Goal: Transaction & Acquisition: Purchase product/service

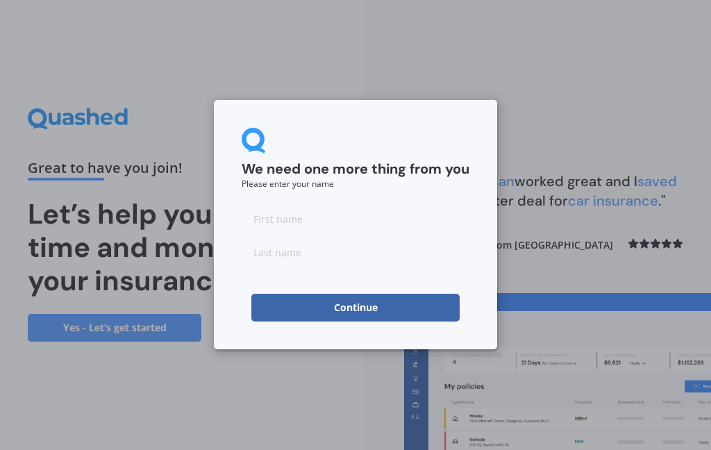
click at [297, 222] on input at bounding box center [356, 219] width 228 height 28
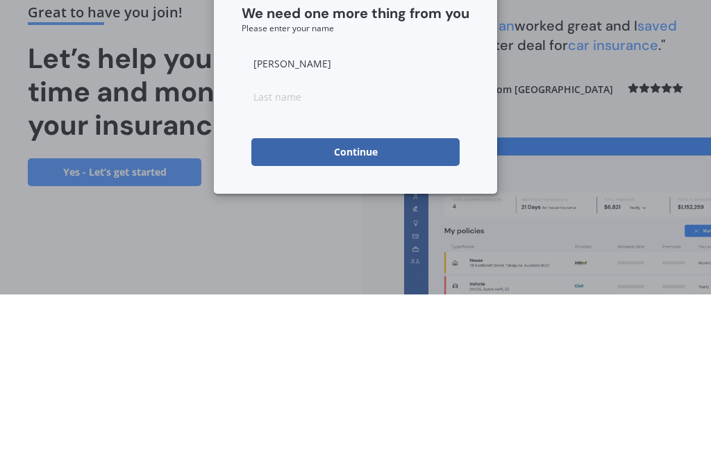
type input "Elizabeth"
click at [304, 238] on input at bounding box center [356, 252] width 228 height 28
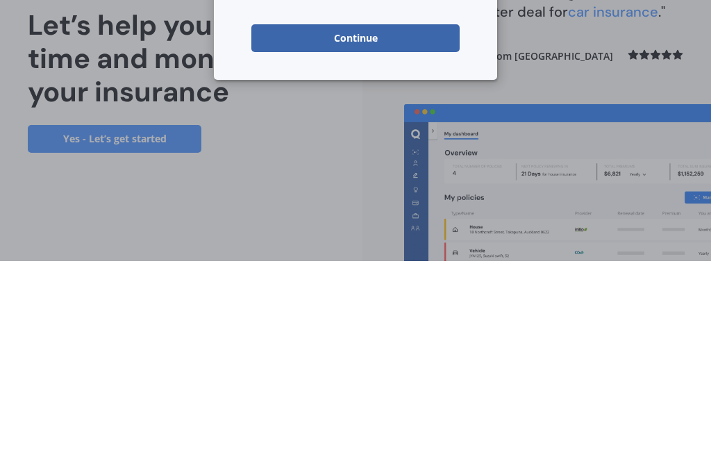
type input "Russell"
click at [391, 213] on button "Continue" at bounding box center [355, 227] width 208 height 28
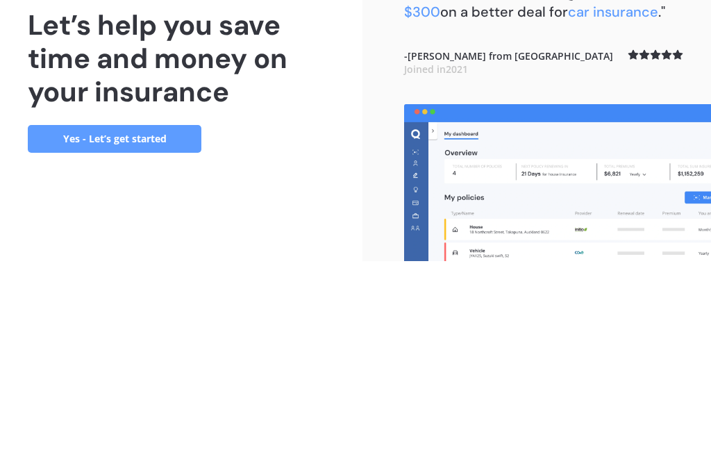
scroll to position [56, 0]
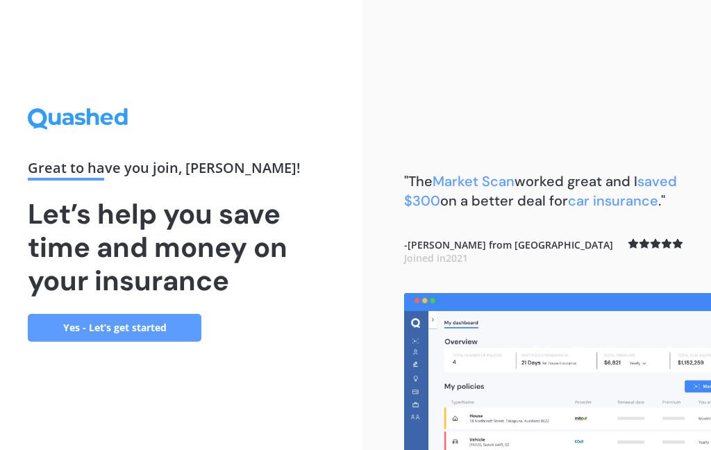
click at [99, 314] on link "Yes - Let’s get started" at bounding box center [115, 328] width 174 height 28
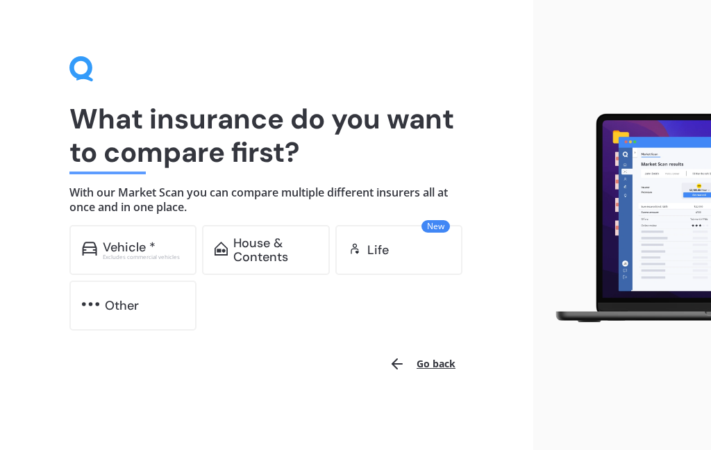
scroll to position [12, 0]
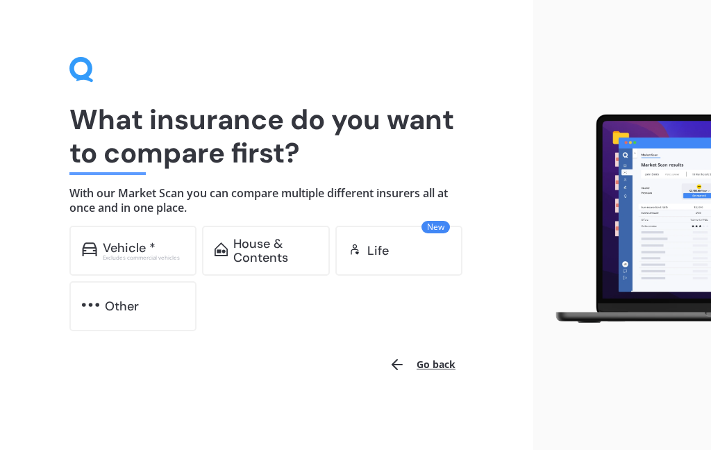
click at [269, 234] on div "House & Contents" at bounding box center [265, 251] width 127 height 50
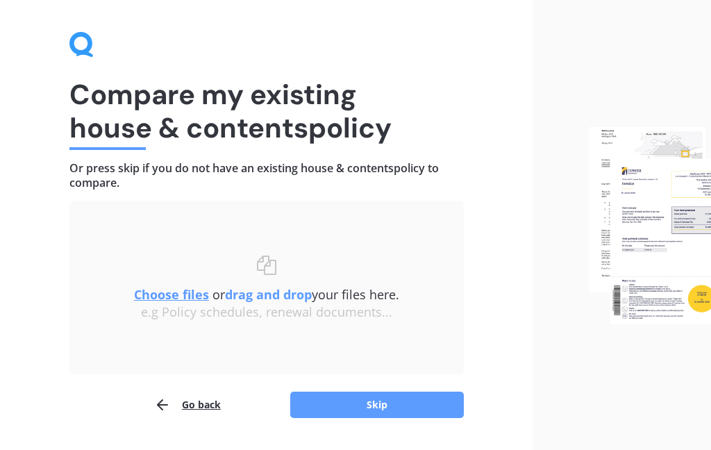
scroll to position [75, 0]
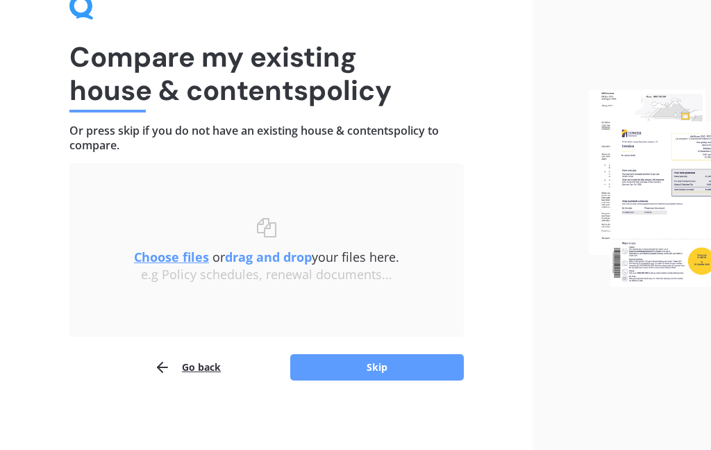
click at [183, 251] on u "Choose files" at bounding box center [171, 256] width 75 height 17
click at [389, 365] on button "Skip" at bounding box center [377, 367] width 174 height 26
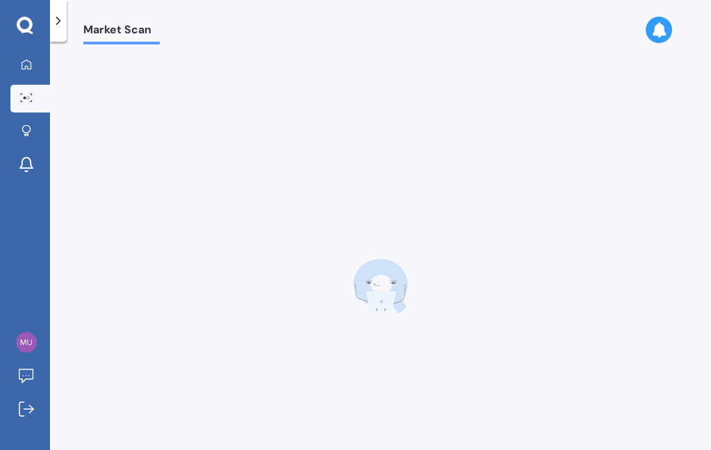
scroll to position [56, 0]
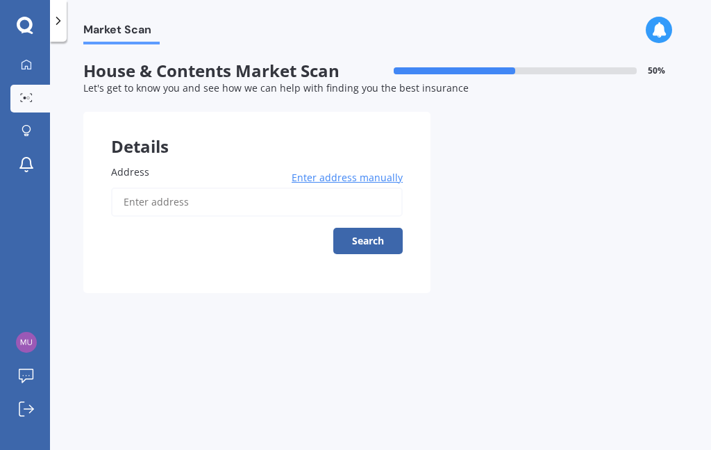
click at [188, 187] on input "Address" at bounding box center [256, 201] width 291 height 29
type input "12C Muller Road, Blenheim Central, Blenheim 7201"
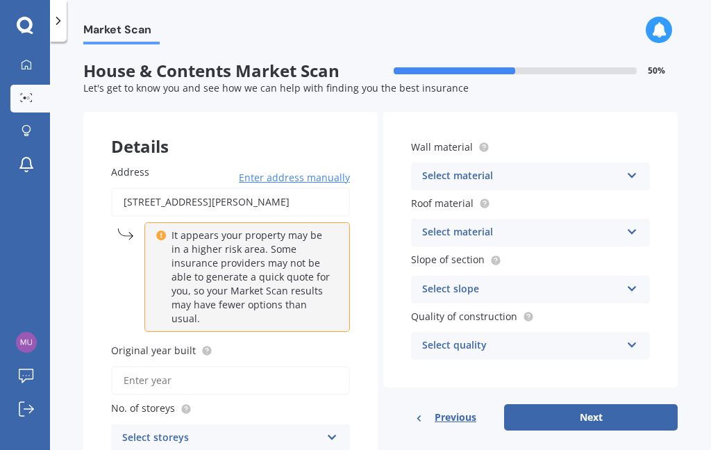
click at [255, 366] on input "Original year built" at bounding box center [230, 380] width 239 height 29
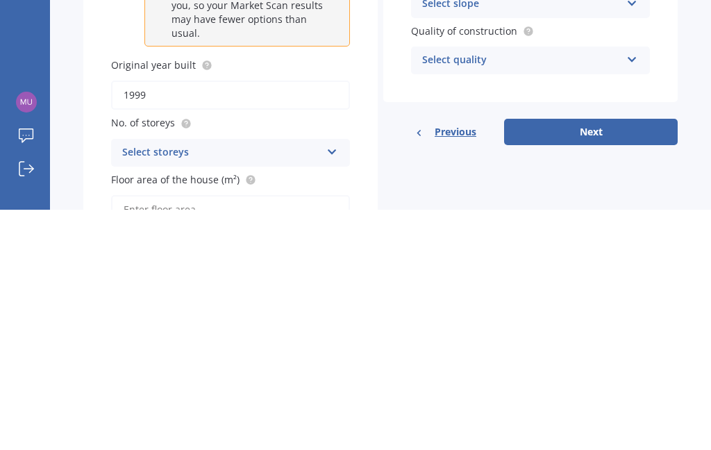
scroll to position [44, 0]
type input "1999"
click at [215, 356] on div "No. of storeys Select storeys 1 2 3 4 5+" at bounding box center [230, 381] width 239 height 51
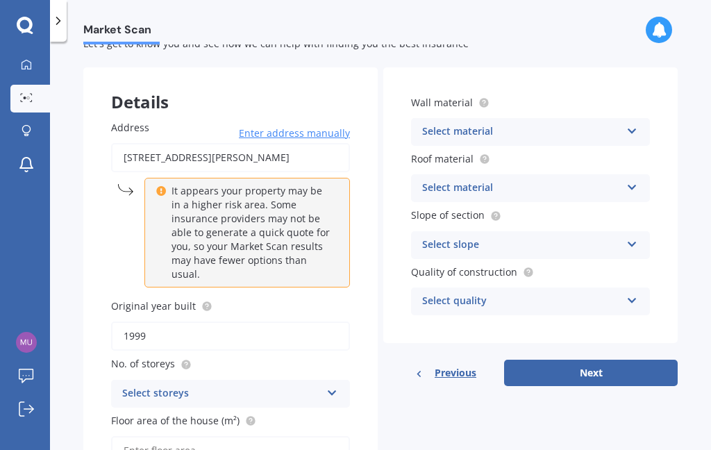
click at [190, 359] on icon at bounding box center [185, 364] width 11 height 11
click at [337, 385] on icon at bounding box center [332, 390] width 12 height 10
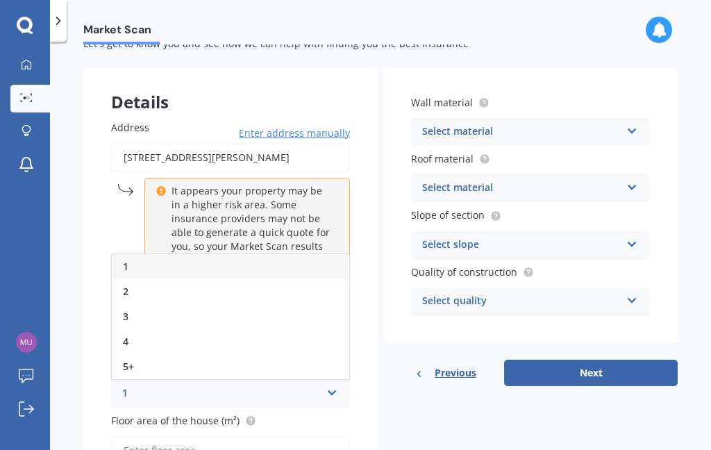
click at [151, 254] on div "1" at bounding box center [230, 266] width 237 height 25
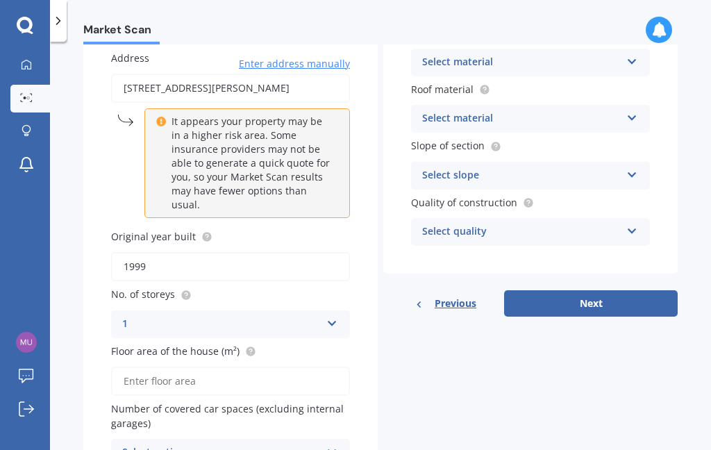
scroll to position [113, 0]
click at [337, 367] on input "Floor area of the house (m²)" at bounding box center [230, 381] width 239 height 29
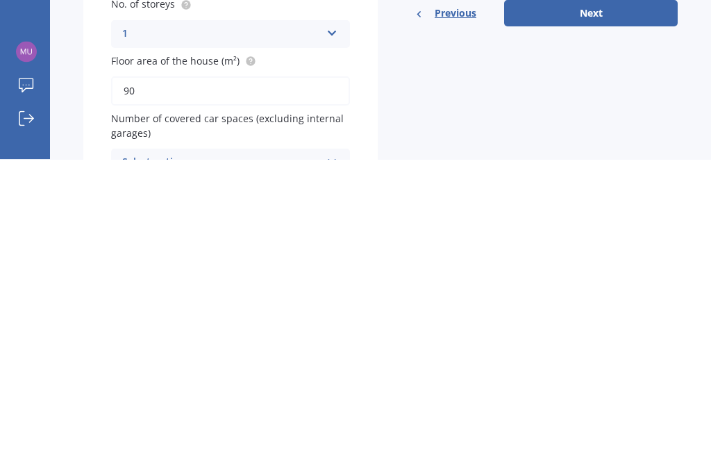
type input "90"
click at [326, 439] on div "Select option 0 1 2 3 4 5+" at bounding box center [230, 453] width 239 height 28
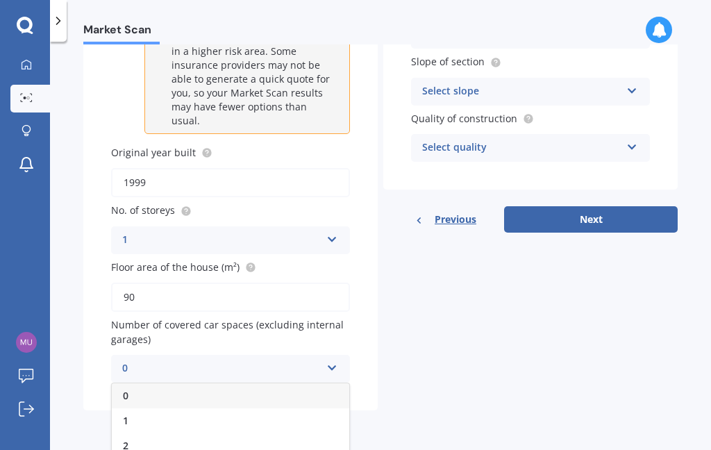
scroll to position [198, 0]
click at [137, 433] on div "2" at bounding box center [230, 445] width 237 height 25
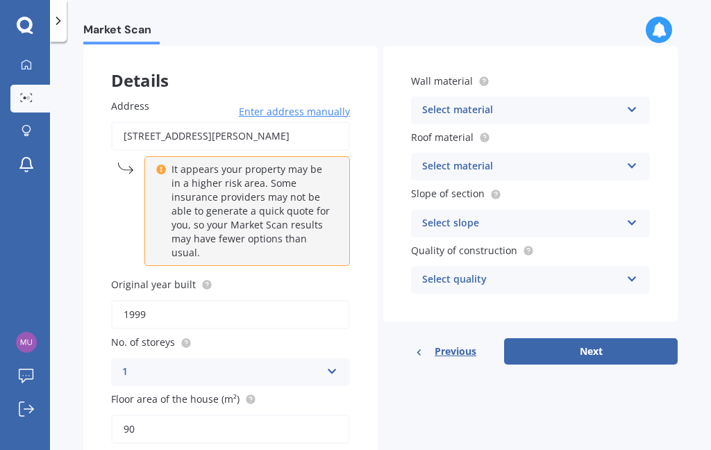
scroll to position [62, 0]
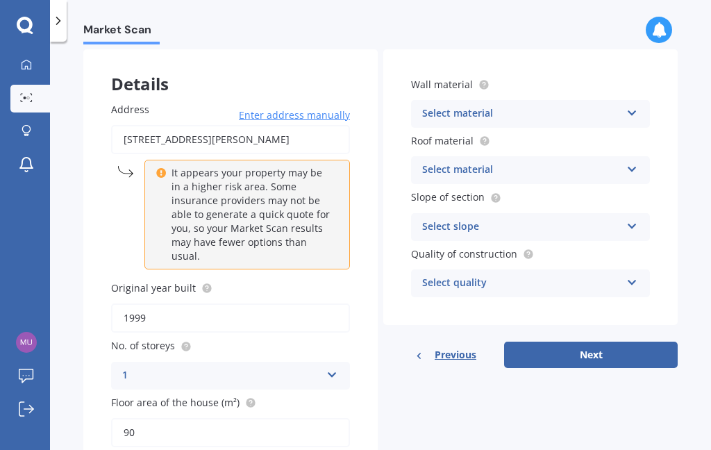
click at [625, 100] on div "Select material Artificial weatherboard/plank cladding Blockwork Brick veneer D…" at bounding box center [530, 114] width 239 height 28
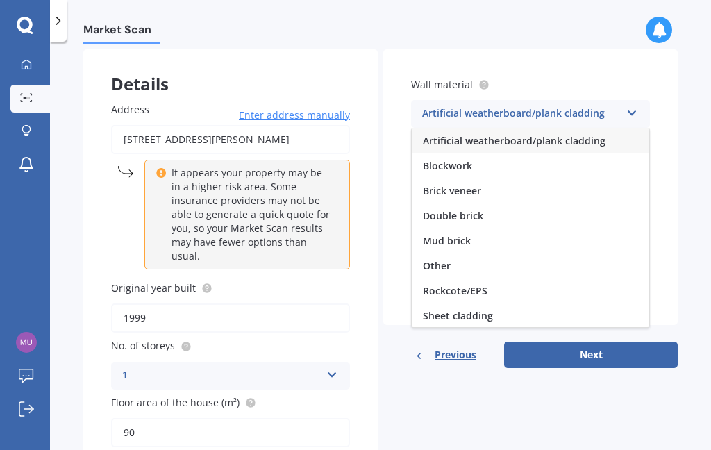
click at [608, 128] on div "Artificial weatherboard/plank cladding" at bounding box center [530, 140] width 237 height 25
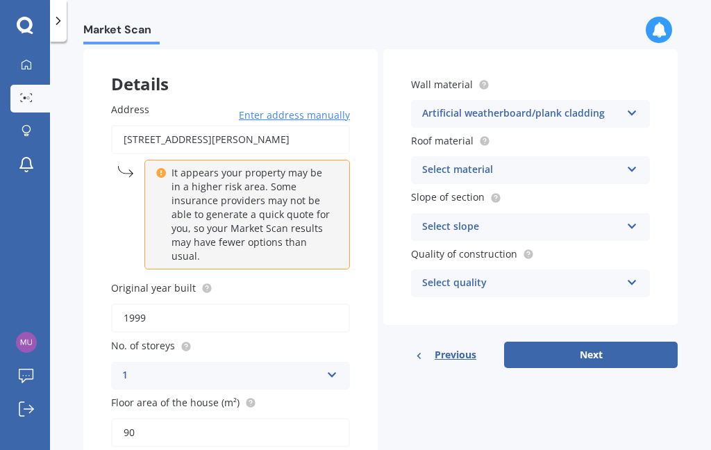
click at [637, 162] on icon at bounding box center [632, 167] width 12 height 10
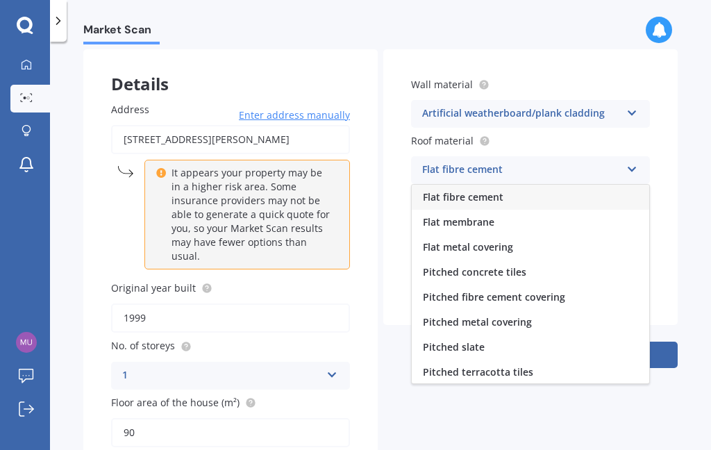
click at [542, 310] on div "Pitched metal covering" at bounding box center [530, 322] width 237 height 25
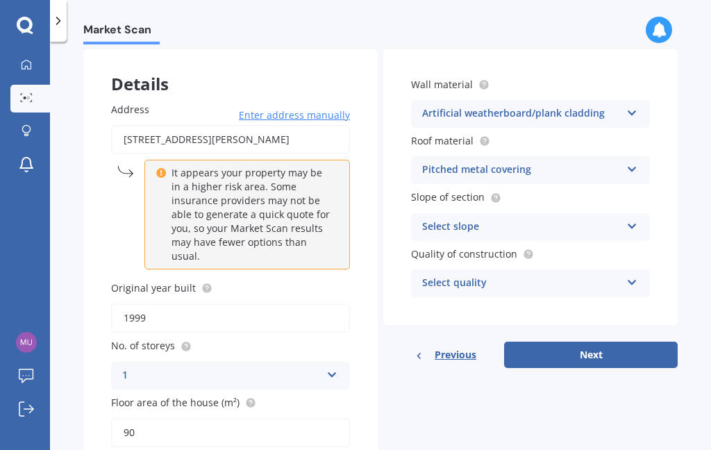
click at [641, 213] on div "Select slope Flat or gentle slope (up to about 5°) Moderate slope (about 15°) S…" at bounding box center [530, 227] width 239 height 28
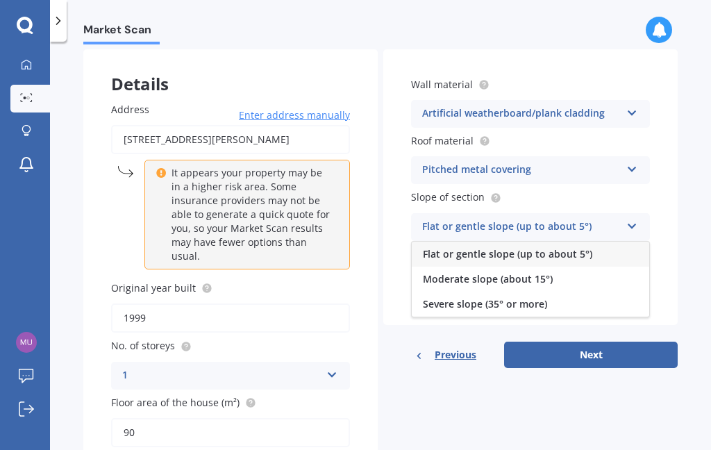
click at [611, 242] on div "Flat or gentle slope (up to about 5°)" at bounding box center [530, 254] width 237 height 25
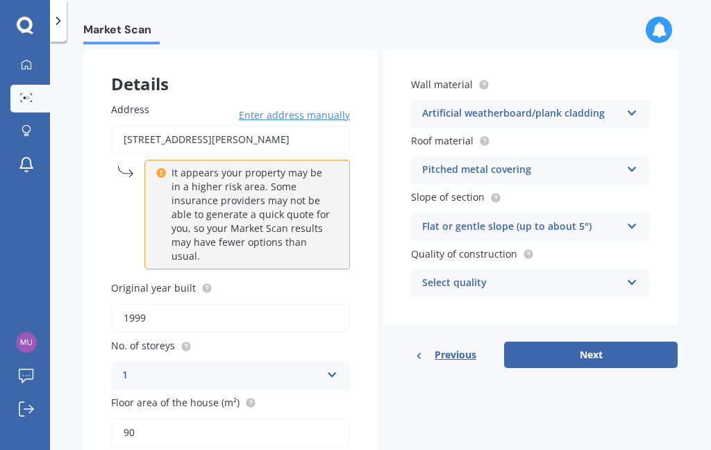
click at [636, 275] on icon at bounding box center [632, 280] width 12 height 10
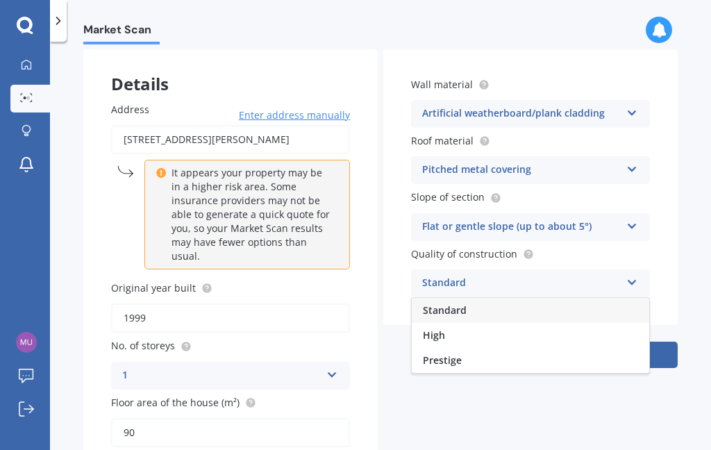
click at [542, 298] on div "Standard" at bounding box center [530, 310] width 237 height 25
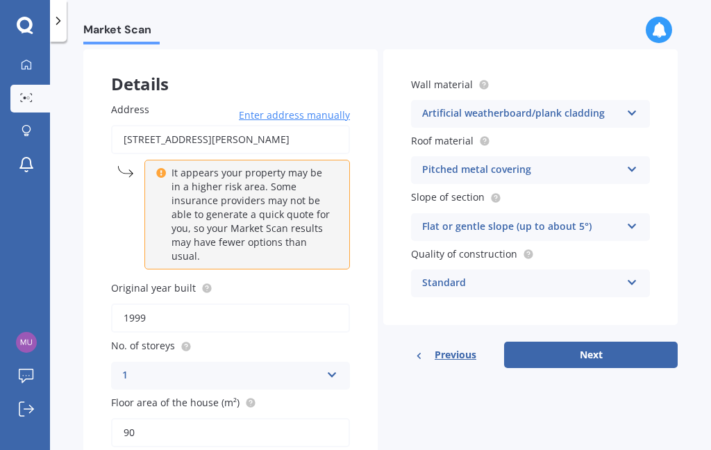
click at [618, 341] on button "Next" at bounding box center [591, 354] width 174 height 26
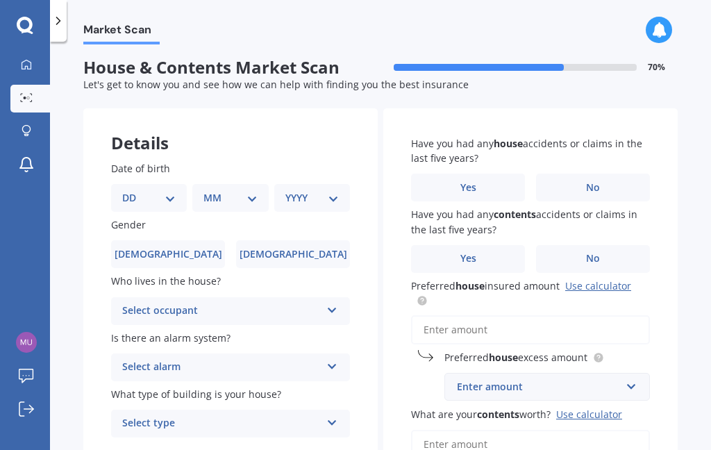
scroll to position [0, 0]
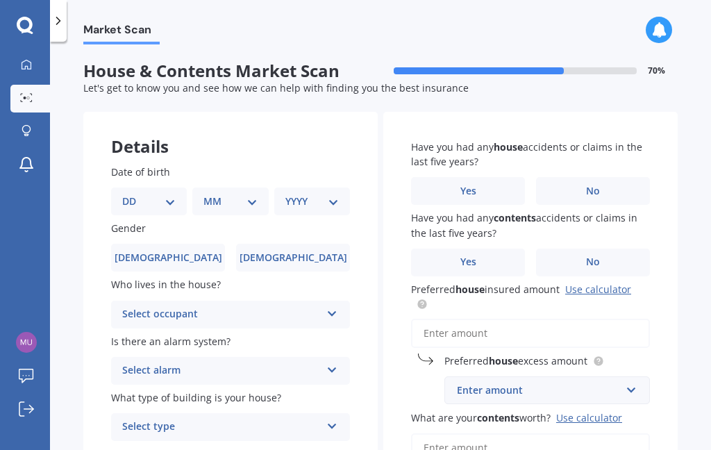
click at [150, 194] on select "DD 01 02 03 04 05 06 07 08 09 10 11 12 13 14 15 16 17 18 19 20 21 22 23 24 25 2…" at bounding box center [148, 201] width 53 height 15
select select "10"
click at [237, 194] on select "MM 01 02 03 04 05 06 07 08 09 10 11 12" at bounding box center [233, 201] width 48 height 15
select select "03"
click at [312, 194] on select "YYYY 2009 2008 2007 2006 2005 2004 2003 2002 2001 2000 1999 1998 1997 1996 1995…" at bounding box center [309, 201] width 48 height 15
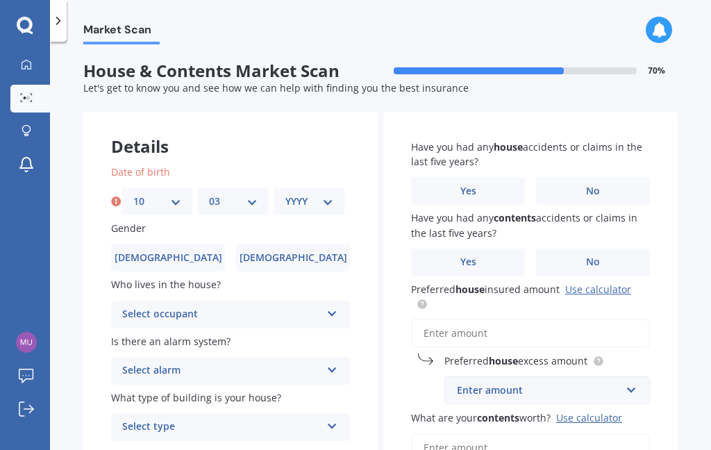
select select "1956"
click at [315, 244] on label "Female" at bounding box center [293, 258] width 114 height 28
click at [0, 0] on input "Female" at bounding box center [0, 0] width 0 height 0
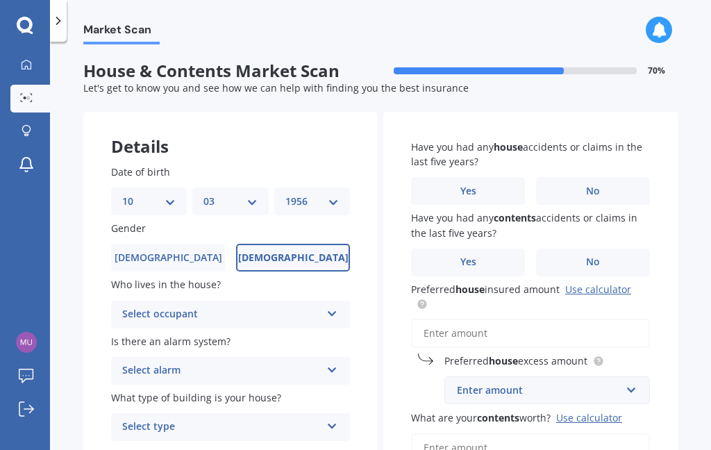
click at [346, 301] on div "Select occupant Owner Owner + Boarder" at bounding box center [230, 315] width 239 height 28
click at [298, 329] on div "Owner" at bounding box center [230, 341] width 237 height 25
click at [346, 357] on div "Select alarm Yes, monitored Yes, not monitored No" at bounding box center [230, 371] width 239 height 28
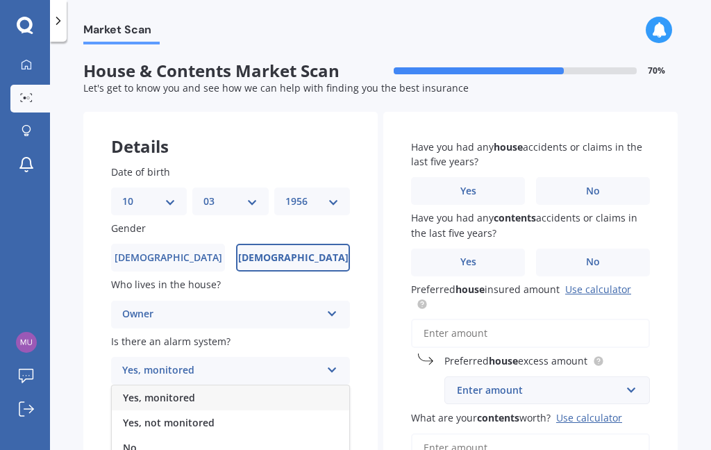
click at [266, 435] on div "No" at bounding box center [230, 447] width 237 height 25
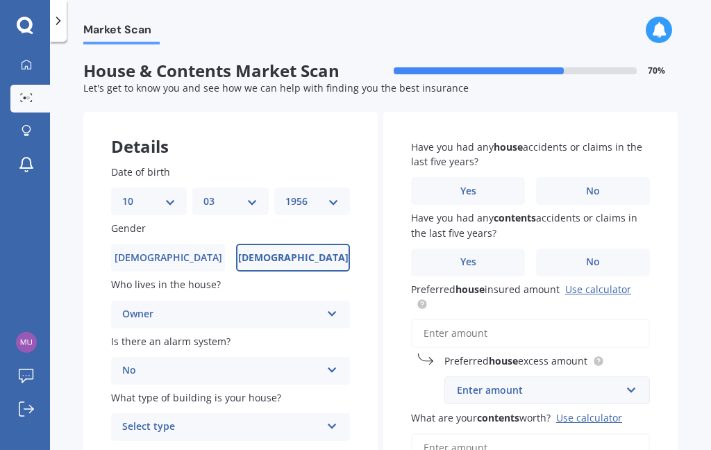
click at [346, 413] on div "Select type Freestanding Multi-unit (in a block of 6 or less) Multi-unit (in a …" at bounding box center [230, 427] width 239 height 28
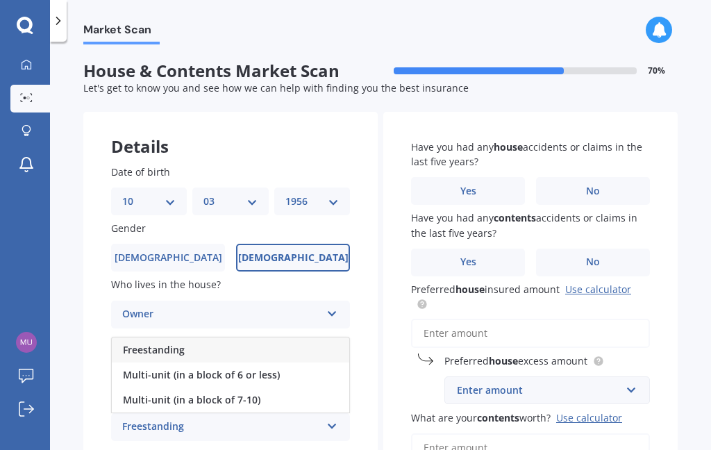
click at [279, 337] on div "Freestanding" at bounding box center [230, 349] width 237 height 25
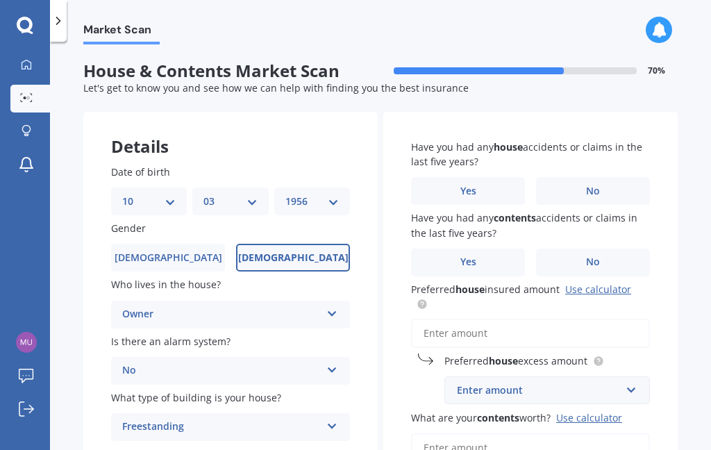
click at [606, 177] on label "No" at bounding box center [593, 191] width 114 height 28
click at [0, 0] on input "No" at bounding box center [0, 0] width 0 height 0
click at [610, 248] on label "No" at bounding box center [593, 262] width 114 height 28
click at [0, 0] on input "No" at bounding box center [0, 0] width 0 height 0
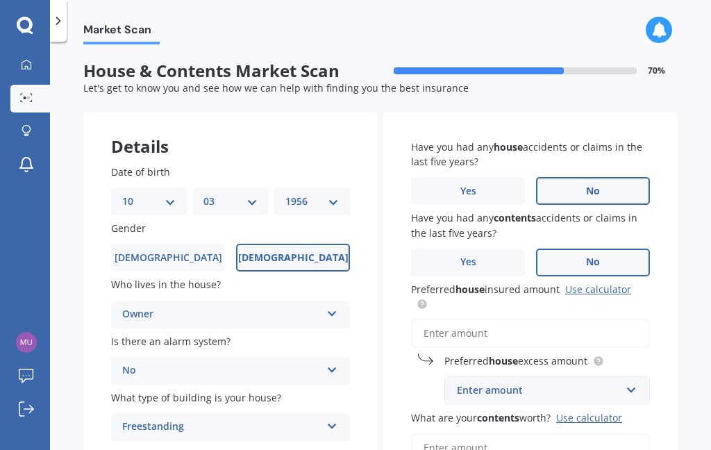
click at [589, 319] on input "Preferred house insured amount Use calculator" at bounding box center [530, 333] width 239 height 29
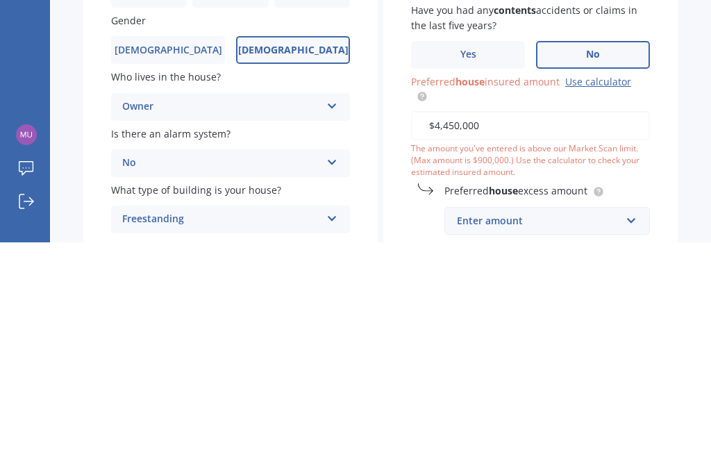
type input "$445,000"
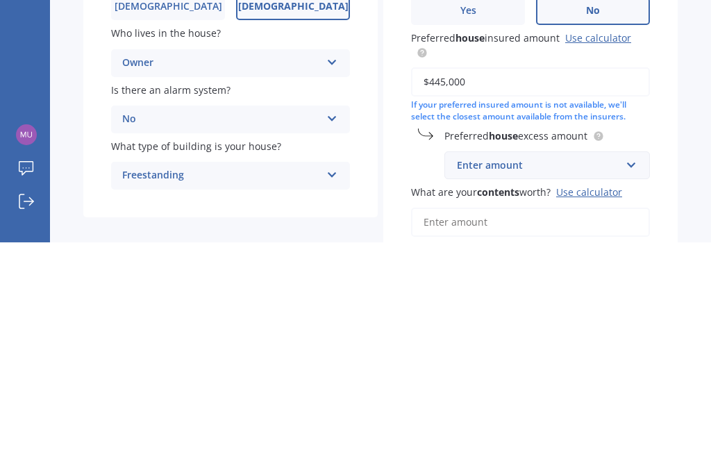
scroll to position [44, 0]
click at [629, 359] on input "text" at bounding box center [542, 372] width 193 height 26
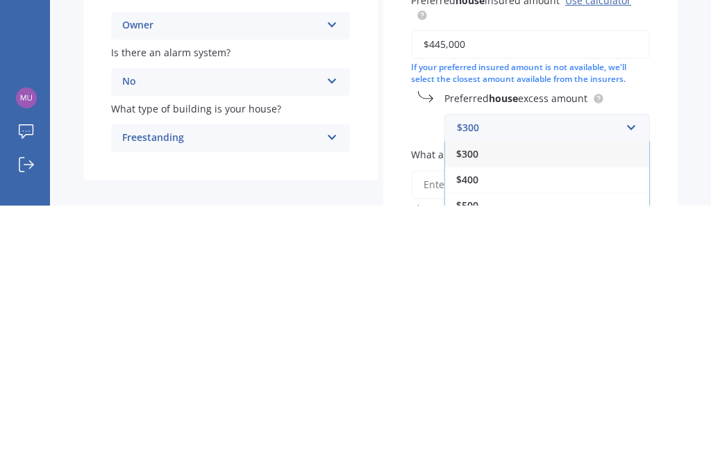
click at [556, 385] on div "$300" at bounding box center [547, 398] width 204 height 26
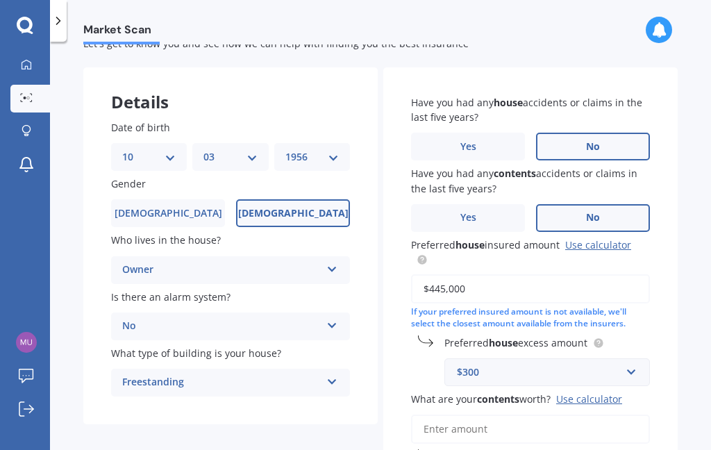
click at [532, 133] on div "Yes No" at bounding box center [530, 147] width 239 height 28
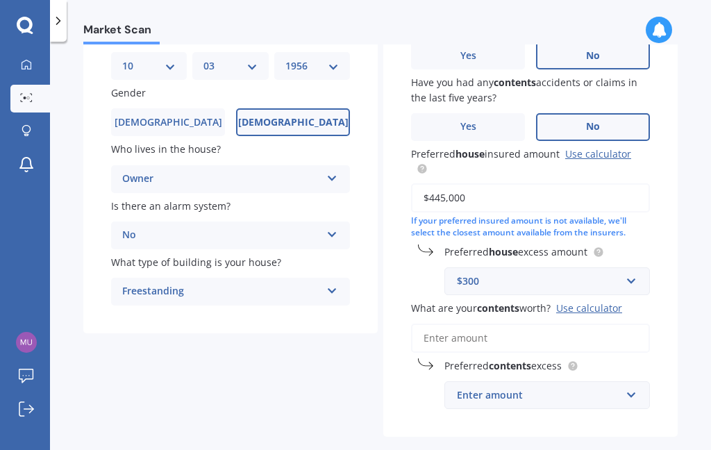
scroll to position [135, 0]
click at [634, 324] on input "What are your contents worth? Use calculator" at bounding box center [530, 338] width 239 height 29
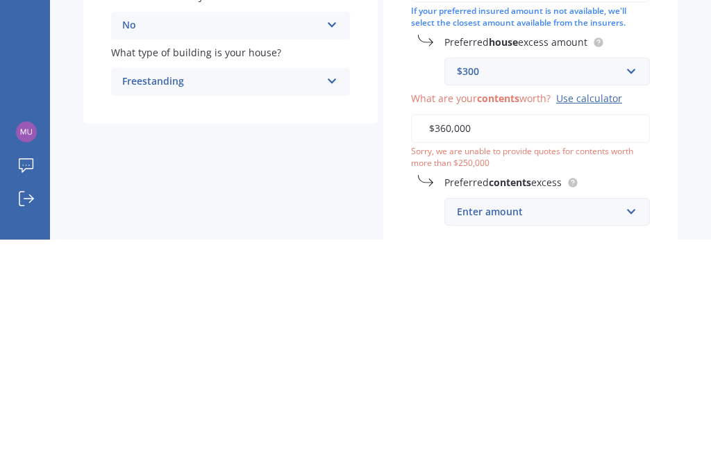
type input "$36,000"
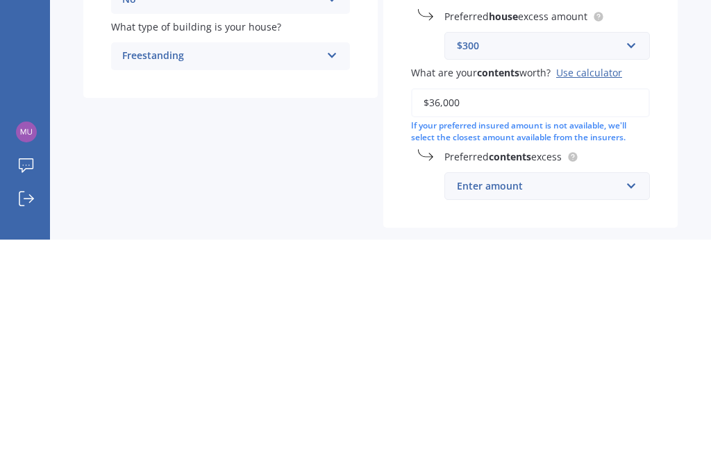
scroll to position [160, 0]
click at [638, 384] on input "text" at bounding box center [542, 397] width 193 height 26
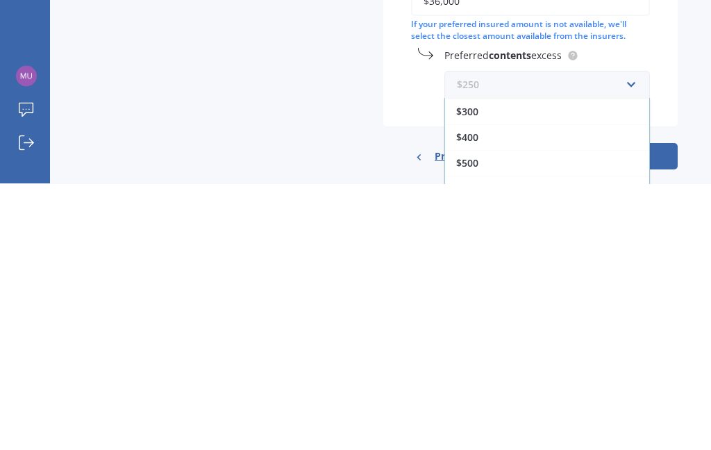
scroll to position [221, 0]
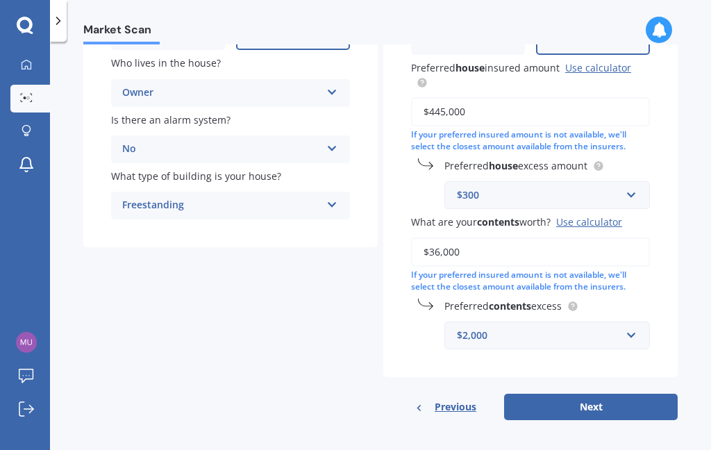
scroll to position [160, 0]
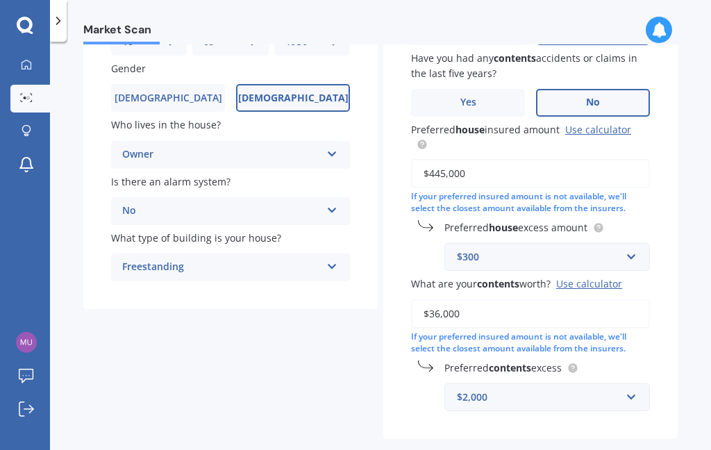
click at [548, 122] on span "Preferred house insured amount Use calculator" at bounding box center [527, 136] width 233 height 28
click at [548, 159] on input "$445,000" at bounding box center [530, 173] width 239 height 29
click at [637, 384] on input "text" at bounding box center [542, 397] width 193 height 26
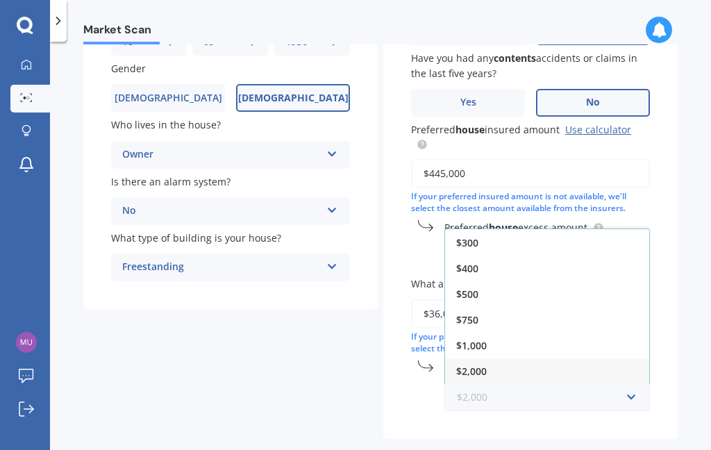
scroll to position [25, 0]
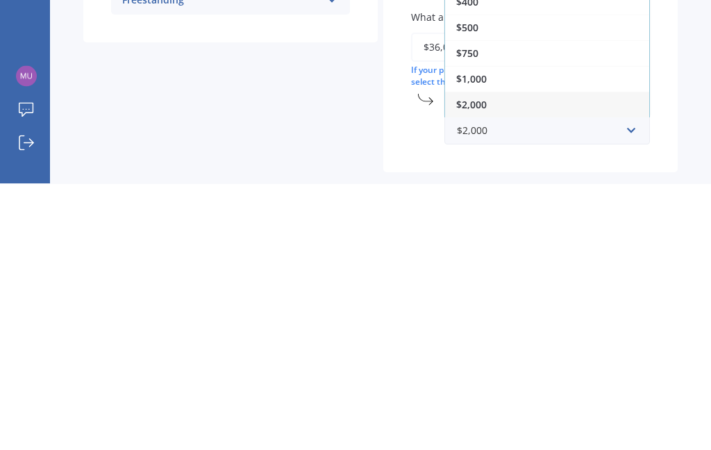
click at [493, 332] on div "$1,000" at bounding box center [547, 345] width 204 height 26
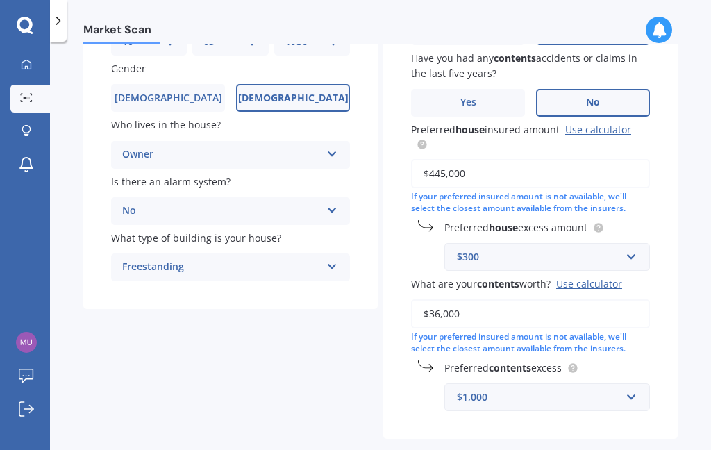
select select "10"
select select "03"
select select "1956"
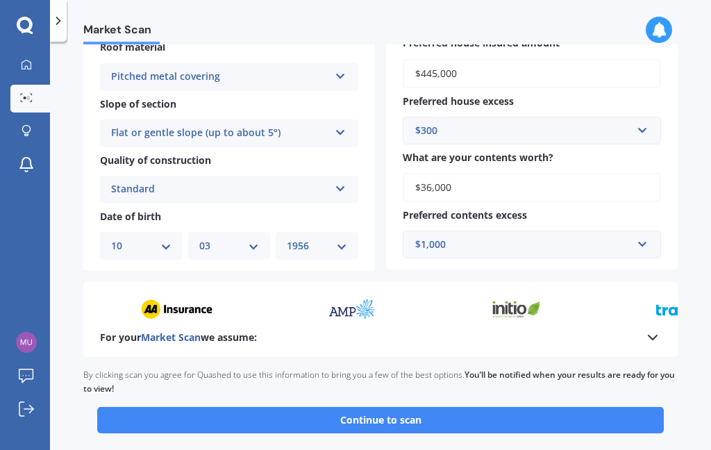
scroll to position [425, 0]
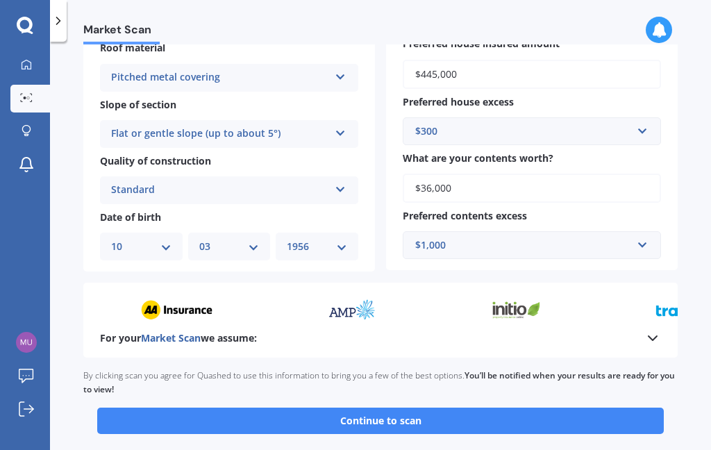
click at [448, 407] on button "Continue to scan" at bounding box center [380, 420] width 566 height 26
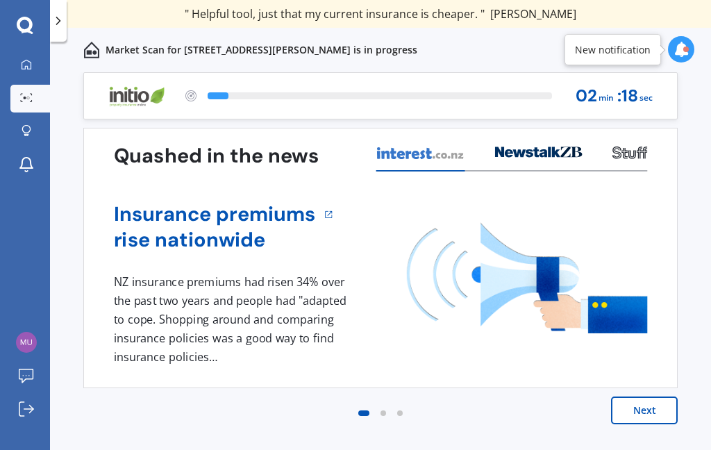
click at [702, 425] on div "Previous 60,000+ Kiwis have signed up to shop and save on insurance with us " H…" at bounding box center [380, 276] width 661 height 408
click at [656, 414] on button "Next" at bounding box center [644, 410] width 67 height 28
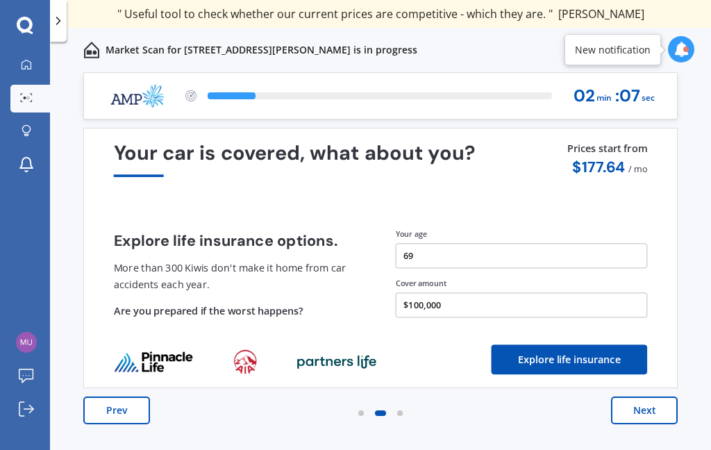
click at [668, 409] on button "Next" at bounding box center [644, 410] width 67 height 28
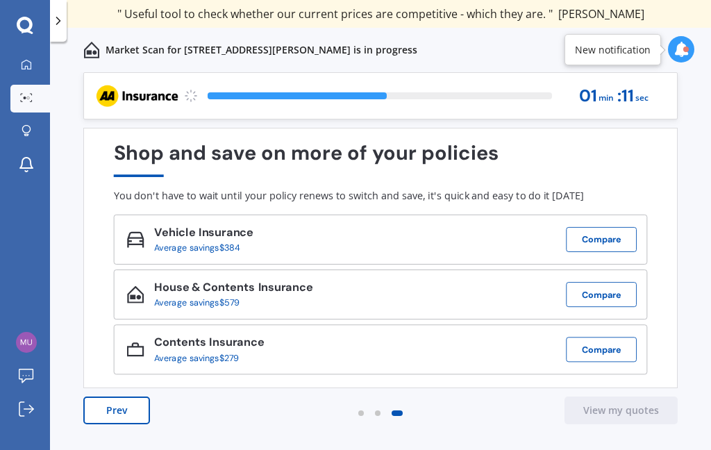
click at [621, 293] on button "Compare" at bounding box center [601, 294] width 71 height 25
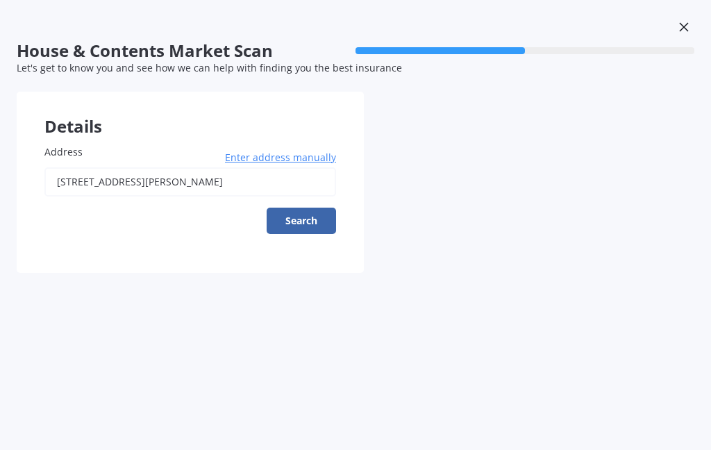
click at [314, 276] on div "House & Contents Market Scan 50 % Let's get to know you and see how we can help…" at bounding box center [355, 225] width 711 height 450
click at [317, 267] on div "Address 12C Muller Road, Blenheim Central, Blenheim 7201 Enter address manually…" at bounding box center [190, 195] width 347 height 156
click at [302, 287] on div "House & Contents Market Scan 50 % Let's get to know you and see how we can help…" at bounding box center [355, 225] width 711 height 450
click at [312, 287] on div "House & Contents Market Scan 50 % Let's get to know you and see how we can help…" at bounding box center [355, 225] width 711 height 450
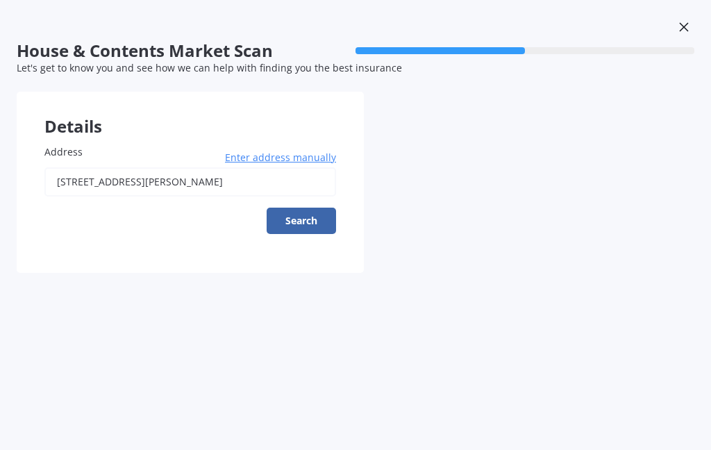
click at [312, 286] on div "House & Contents Market Scan 50 % Let's get to know you and see how we can help…" at bounding box center [355, 225] width 711 height 450
click at [307, 279] on div "House & Contents Market Scan 50 % Let's get to know you and see how we can help…" at bounding box center [355, 225] width 711 height 450
click at [306, 279] on div "House & Contents Market Scan 50 % Let's get to know you and see how we can help…" at bounding box center [355, 225] width 711 height 450
click at [307, 267] on div "Address 12C Muller Road, Blenheim Central, Blenheim 7201 Enter address manually…" at bounding box center [190, 195] width 347 height 156
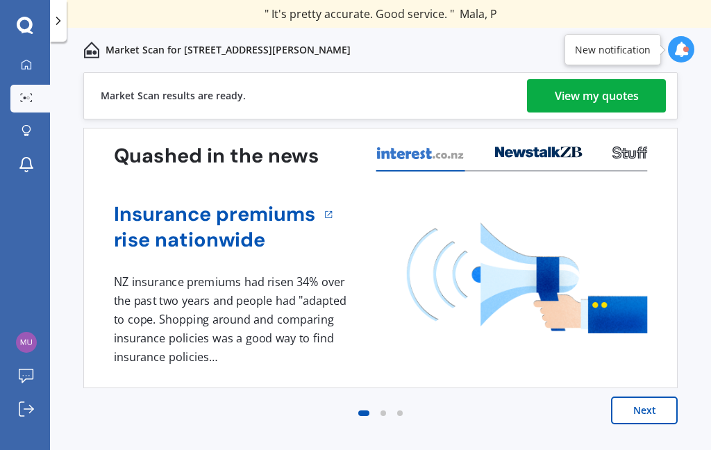
click at [589, 104] on div "View my quotes" at bounding box center [597, 95] width 84 height 33
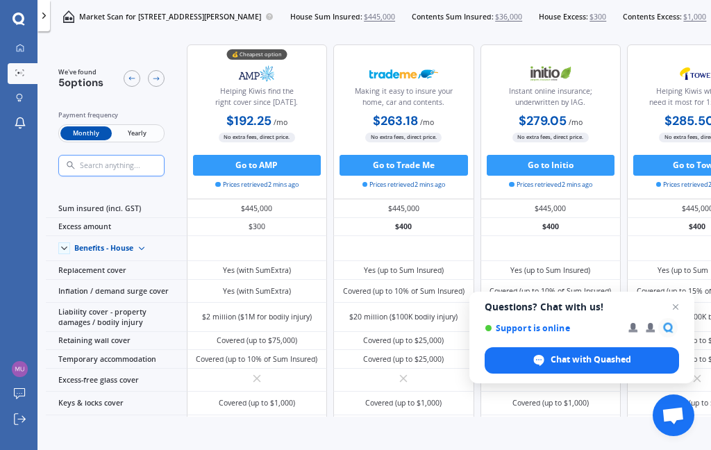
click at [679, 307] on span "Close chat" at bounding box center [675, 306] width 17 height 17
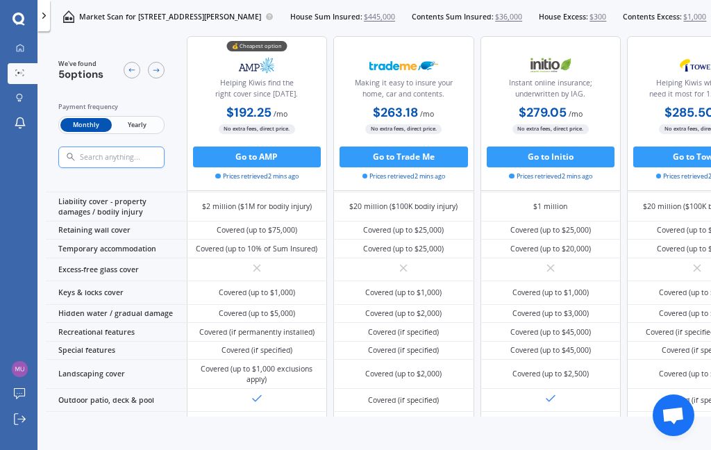
scroll to position [149, 0]
